Goal: Task Accomplishment & Management: Use online tool/utility

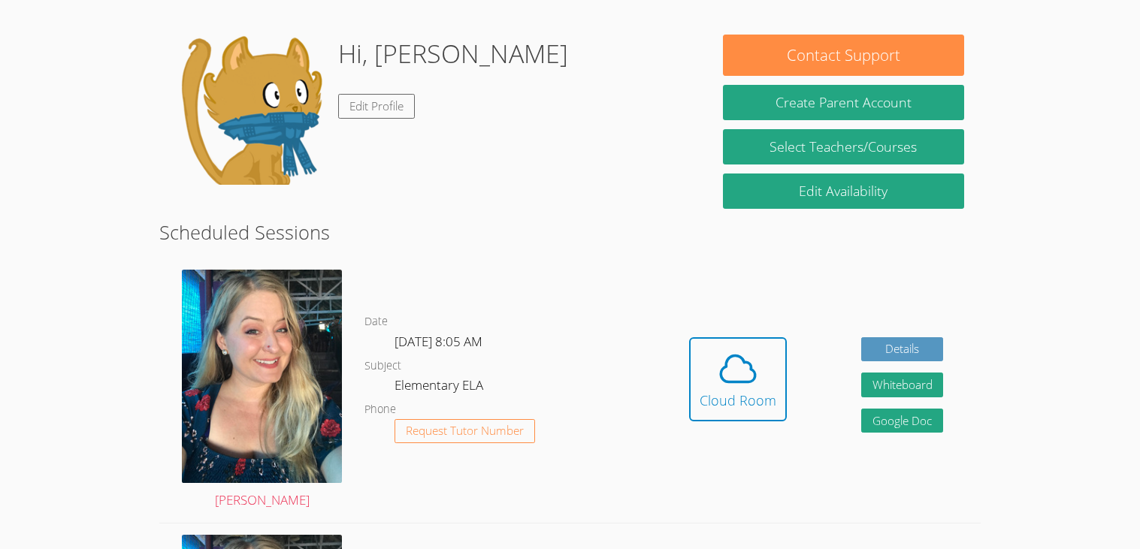
scroll to position [192, 0]
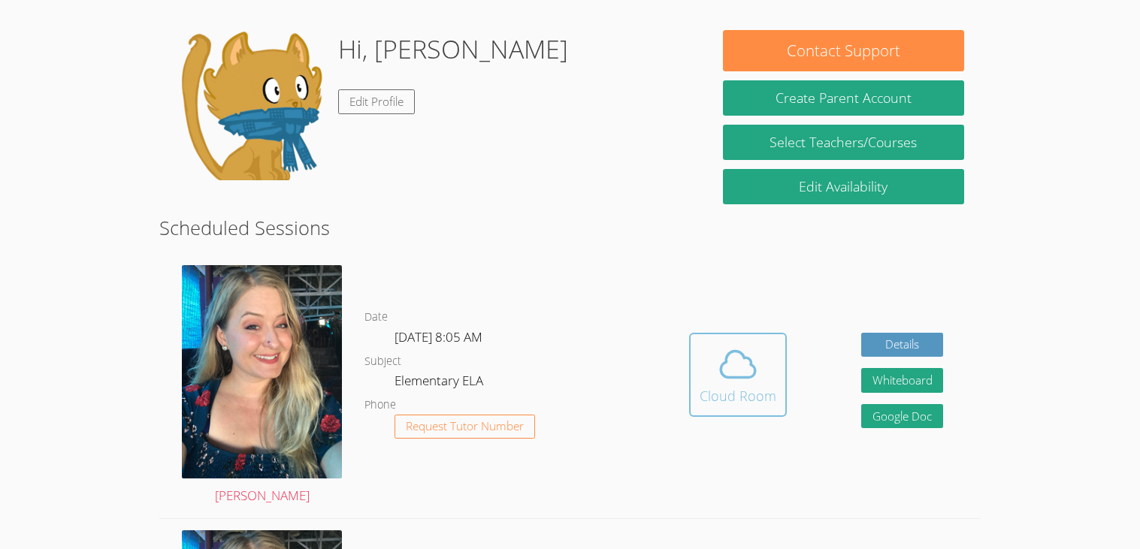
click at [751, 394] on div "Cloud Room" at bounding box center [737, 395] width 77 height 21
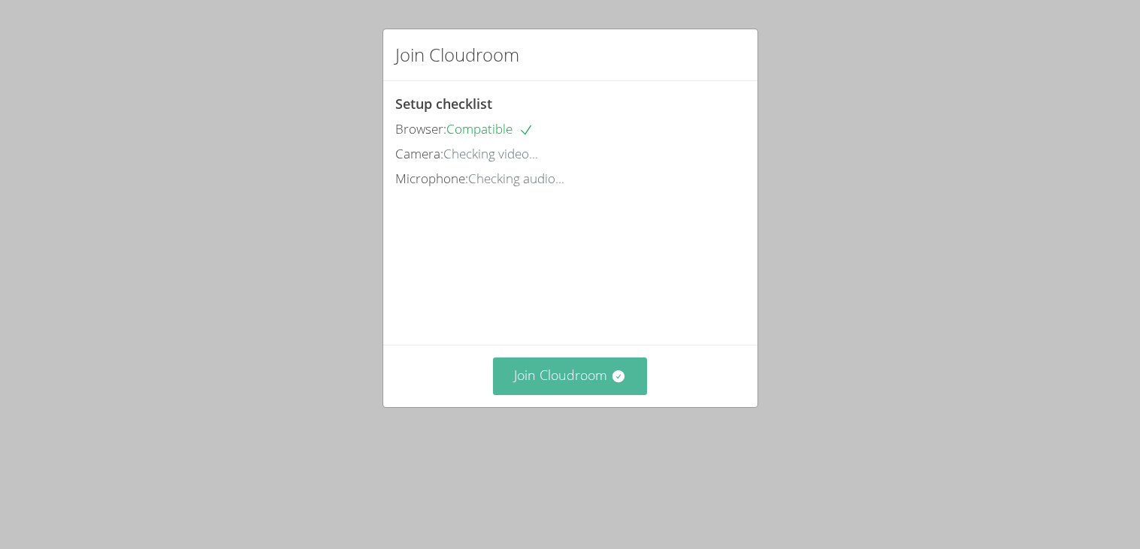
click at [635, 394] on button "Join Cloudroom" at bounding box center [570, 376] width 154 height 37
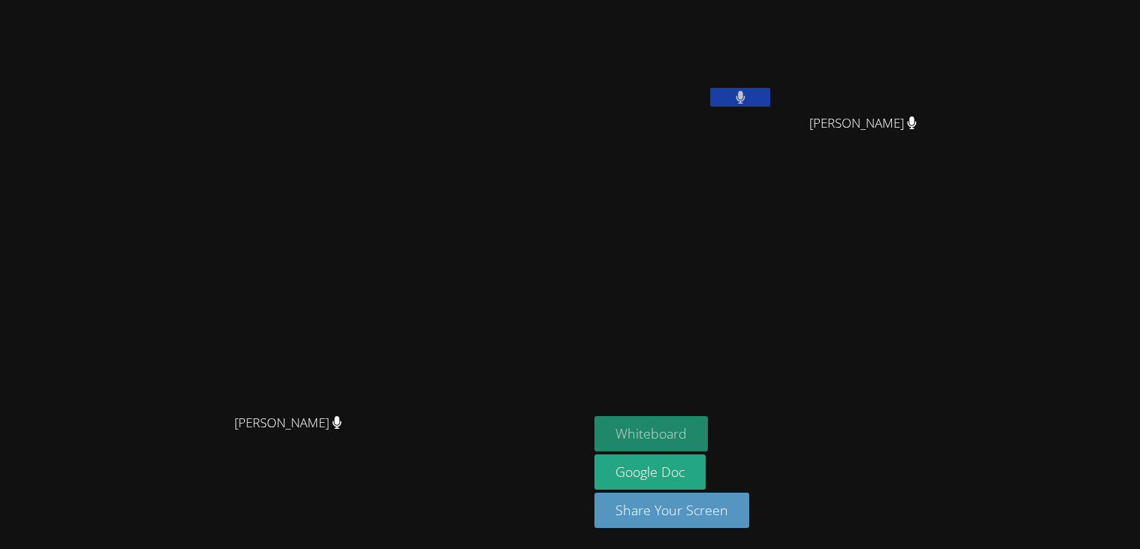
click at [708, 434] on button "Whiteboard" at bounding box center [650, 433] width 113 height 35
